Goal: Leave review/rating

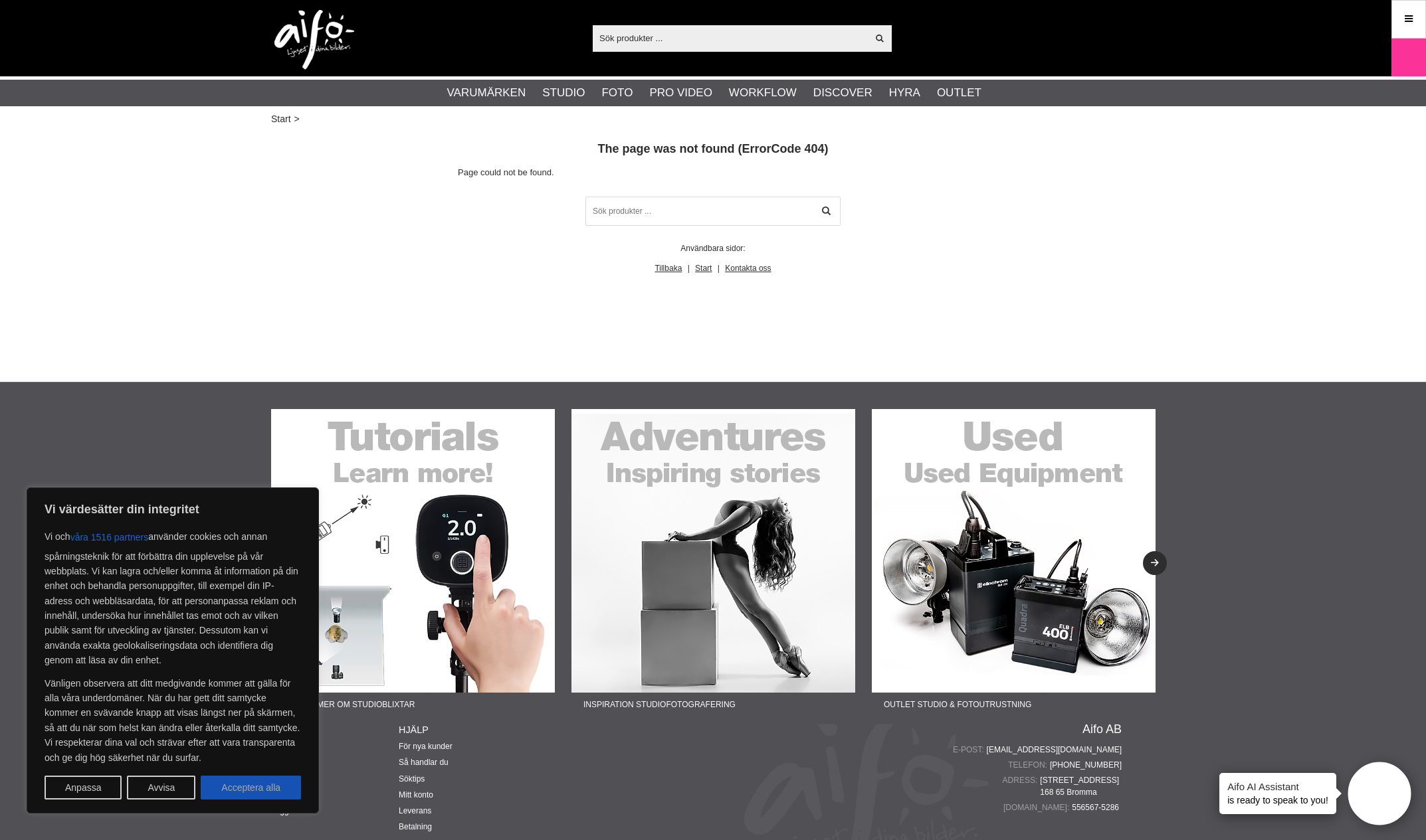
click at [253, 795] on button "Acceptera alla" at bounding box center [251, 787] width 101 height 24
checkbox input "true"
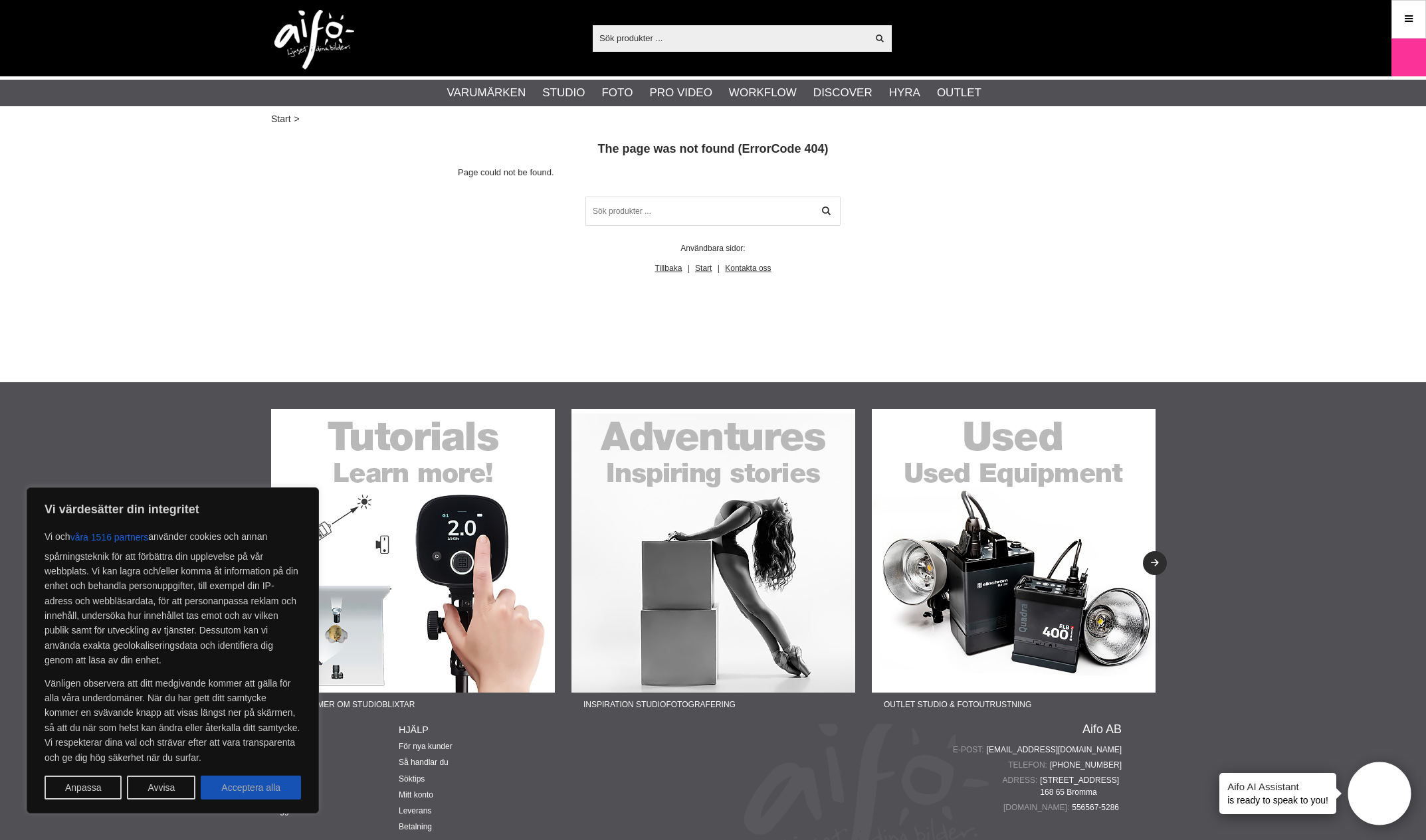
checkbox input "true"
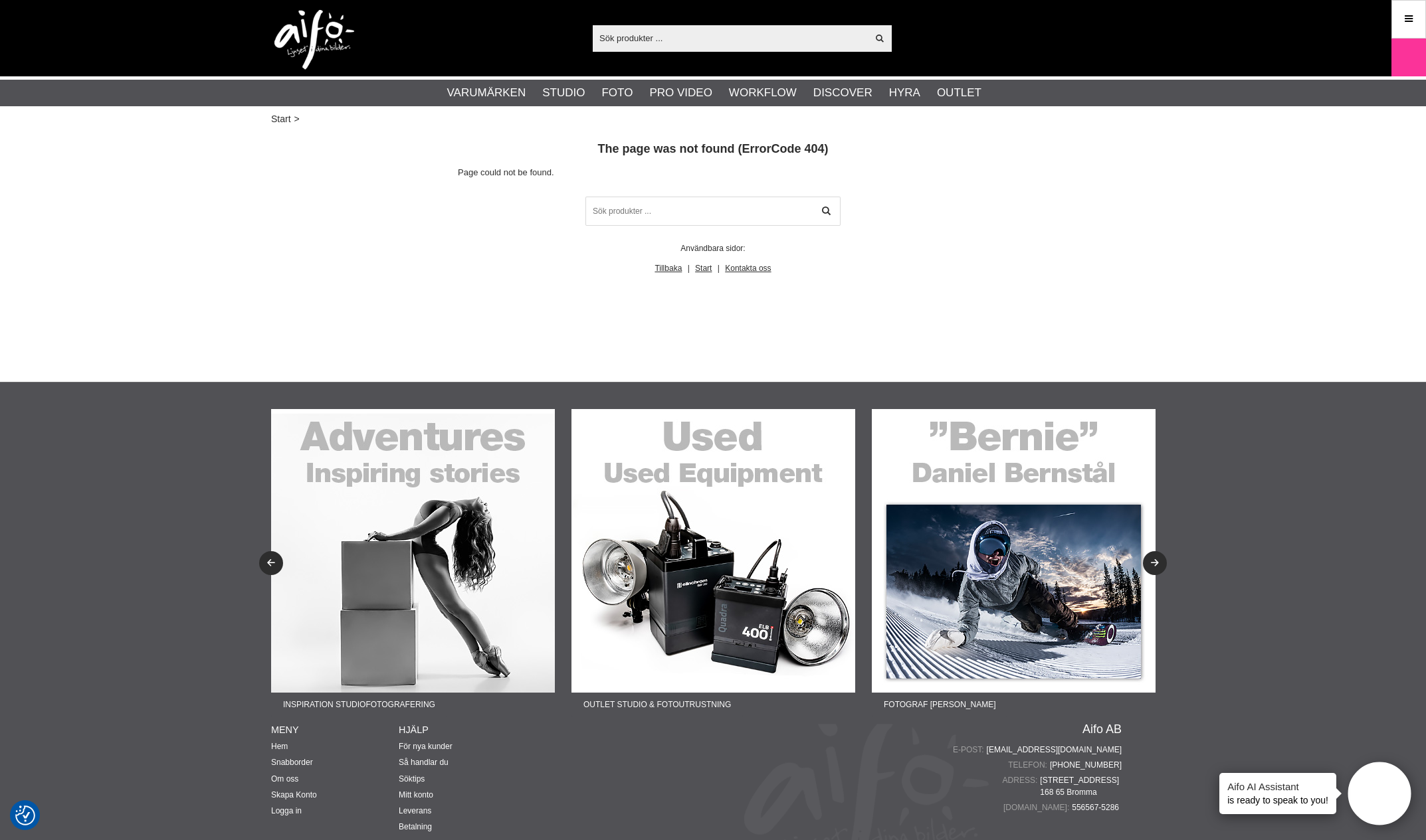
click at [684, 35] on input "text" at bounding box center [729, 38] width 274 height 20
paste input "Elinchrom ELC Pro HD 1000"
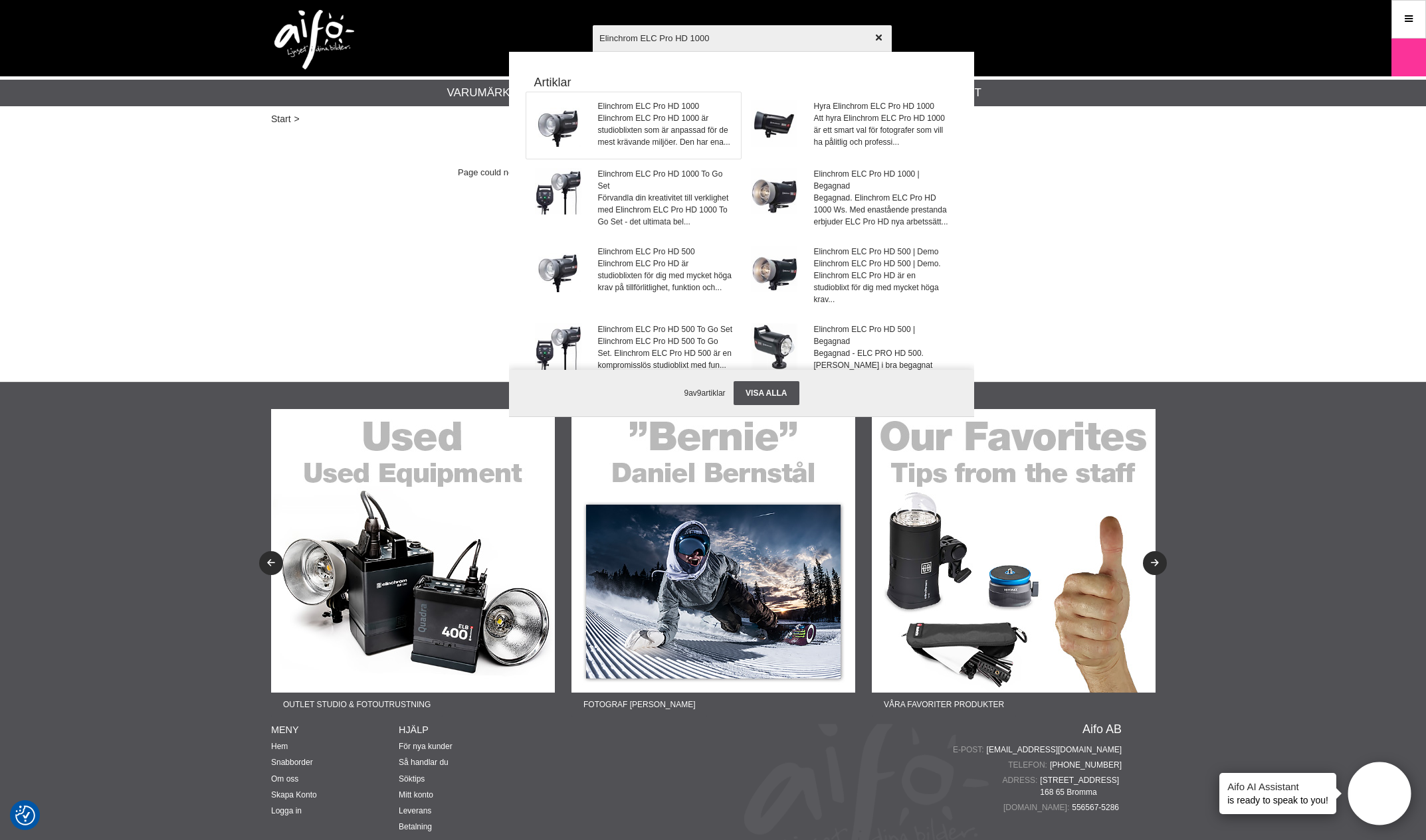
type input "Elinchrom ELC Pro HD 1000"
click at [649, 137] on span "Elinchrom ELC Pro HD 1000 är studioblixten som är anpassad för de mest krävande…" at bounding box center [665, 130] width 135 height 36
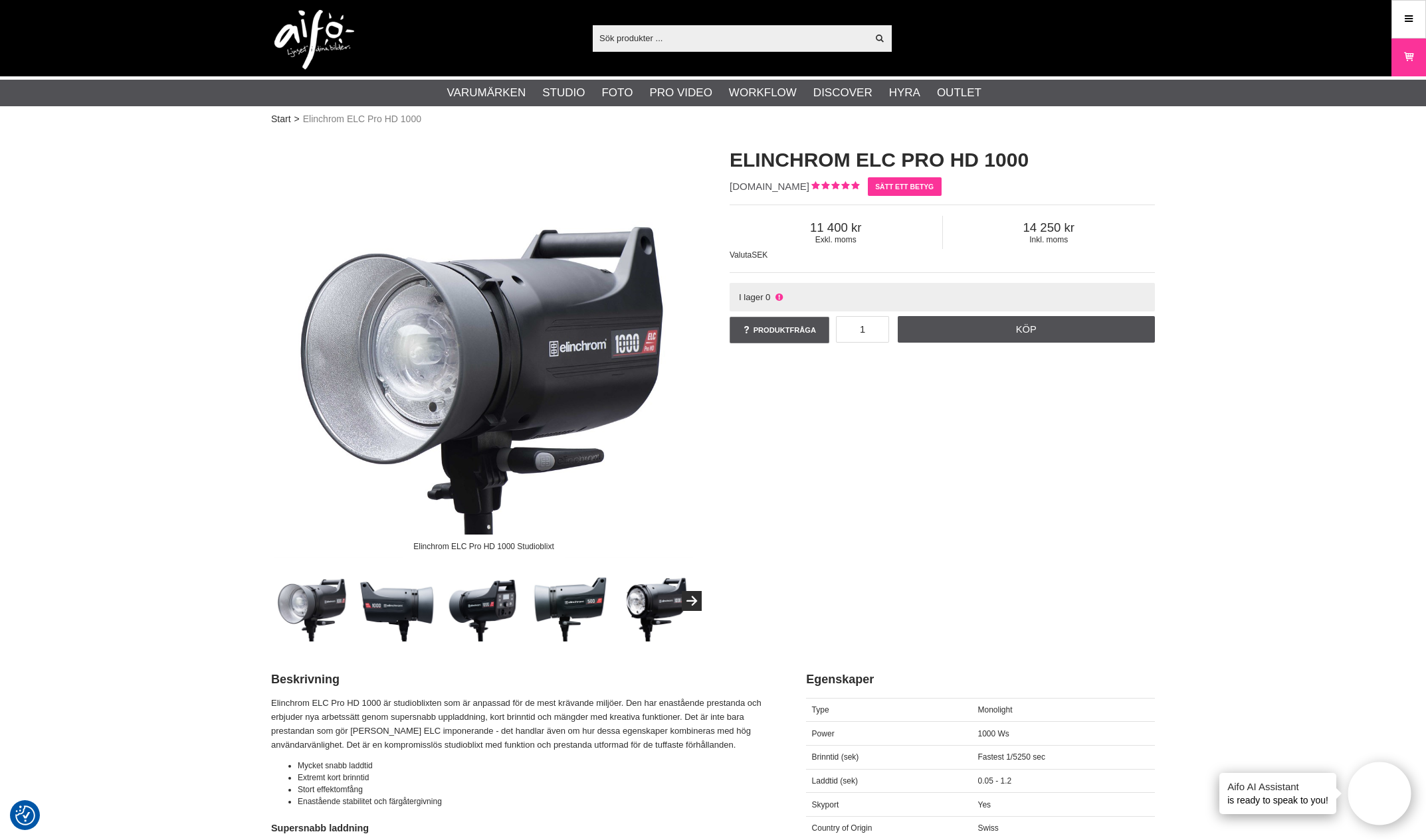
click at [867, 188] on link "Sätt ett betyg" at bounding box center [904, 186] width 73 height 19
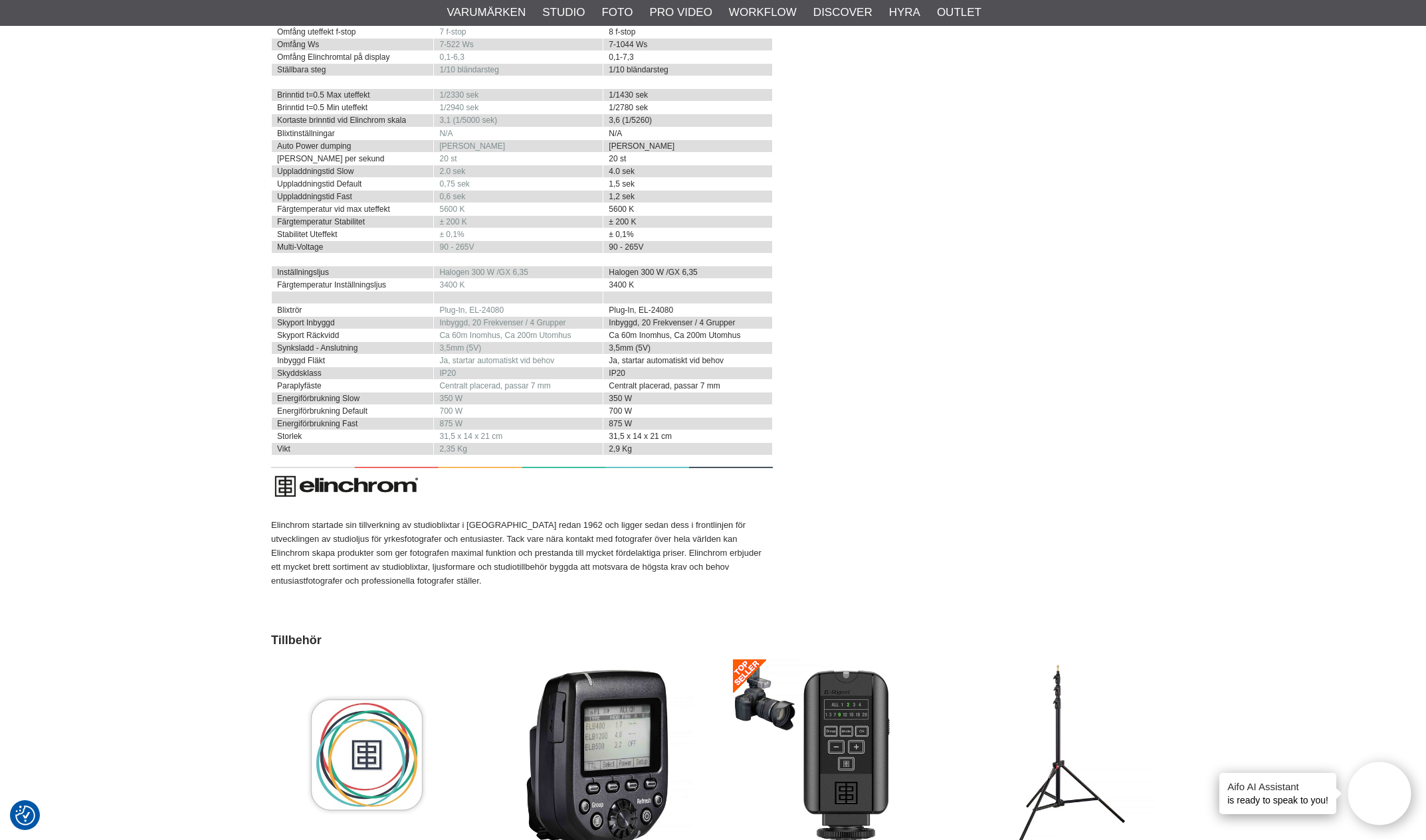
scroll to position [3103, 0]
